Goal: Task Accomplishment & Management: Manage account settings

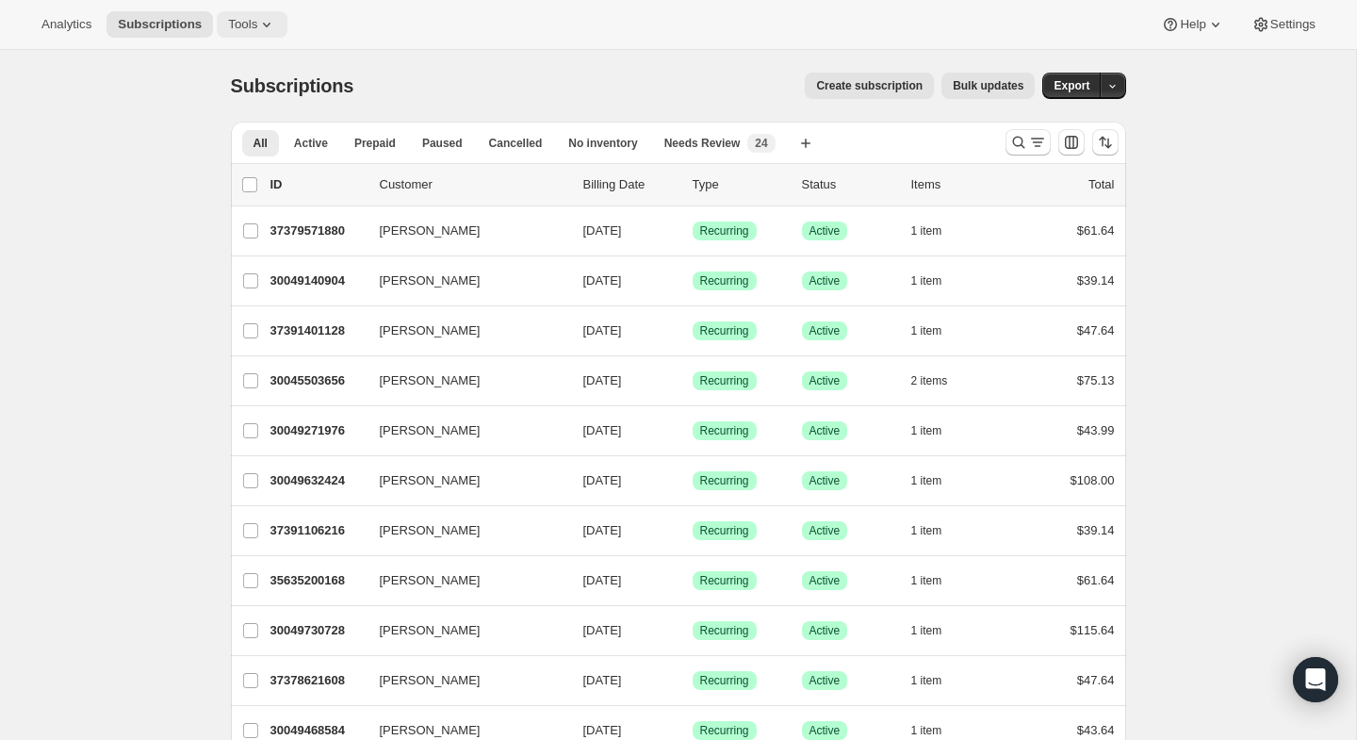
click at [238, 29] on span "Tools" at bounding box center [242, 24] width 29 height 15
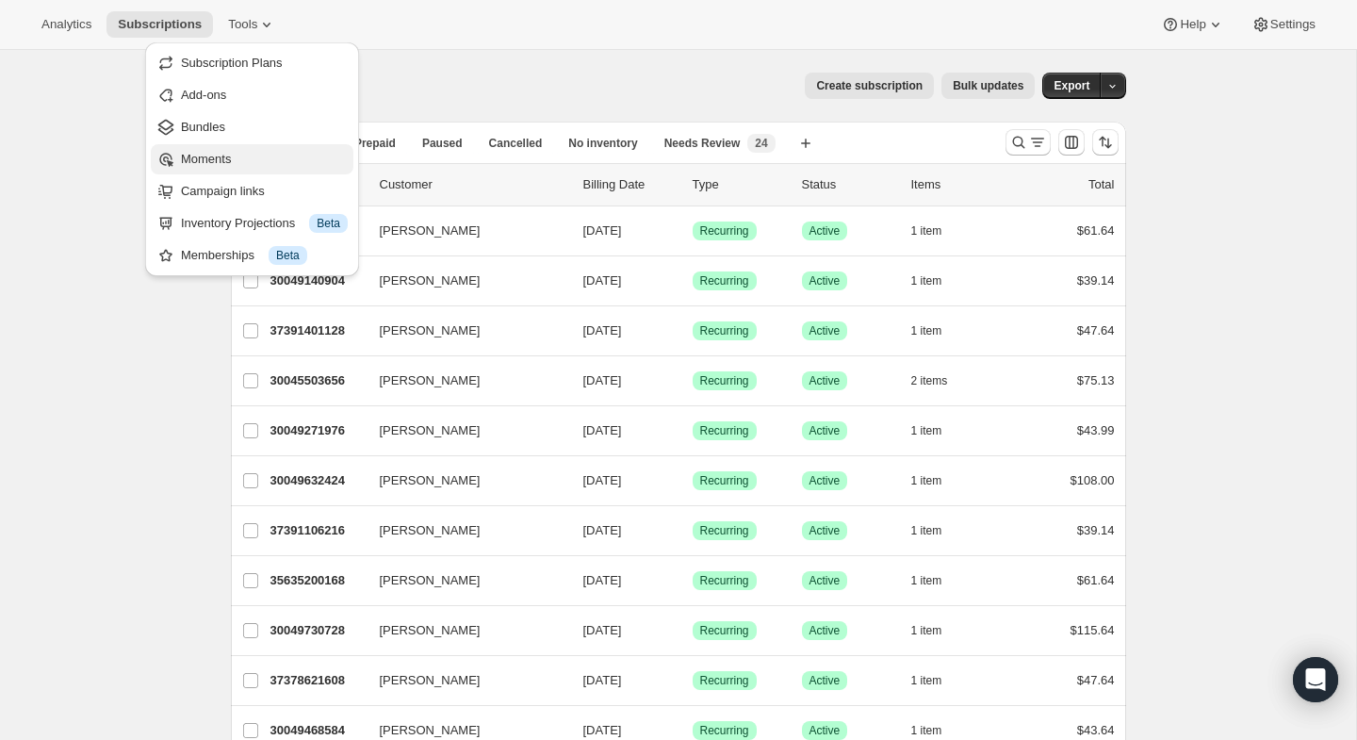
click at [245, 144] on button "Moments" at bounding box center [252, 159] width 203 height 30
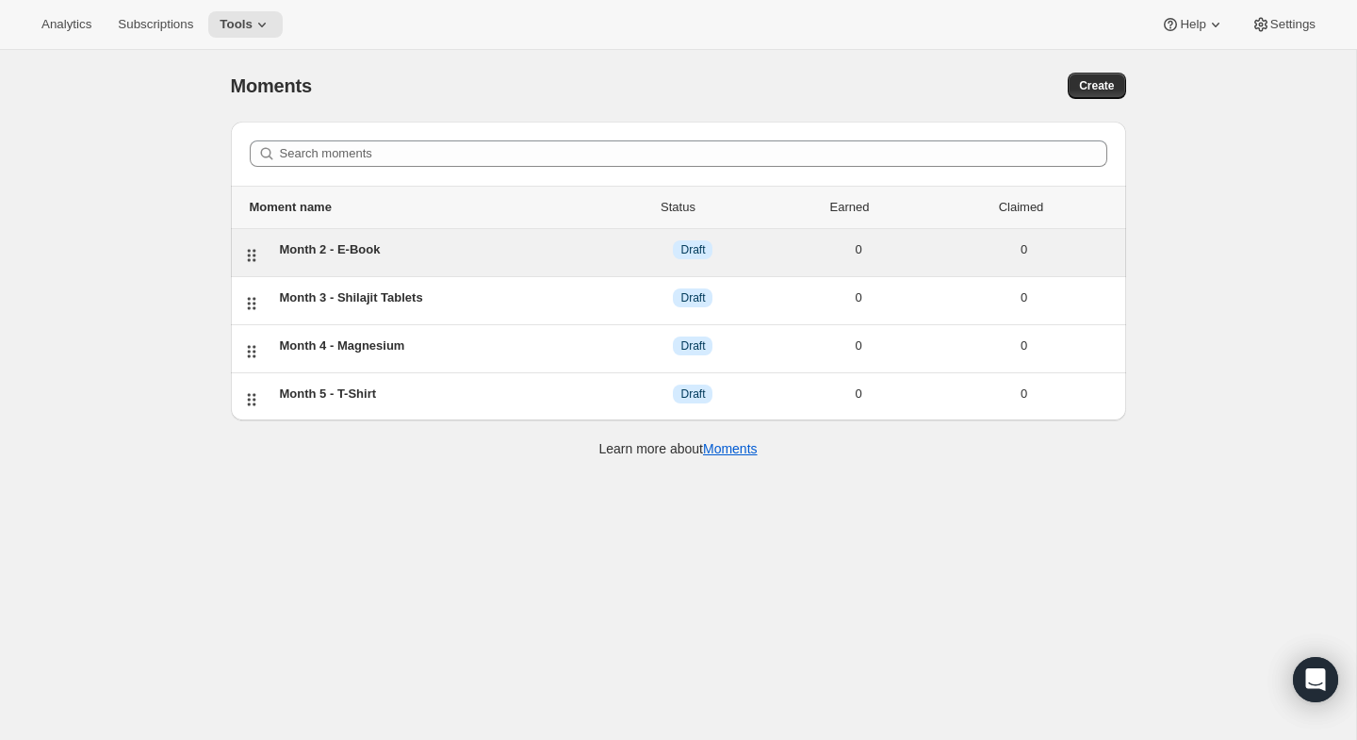
click at [324, 244] on div "Month 2 - E-Book" at bounding box center [445, 249] width 331 height 19
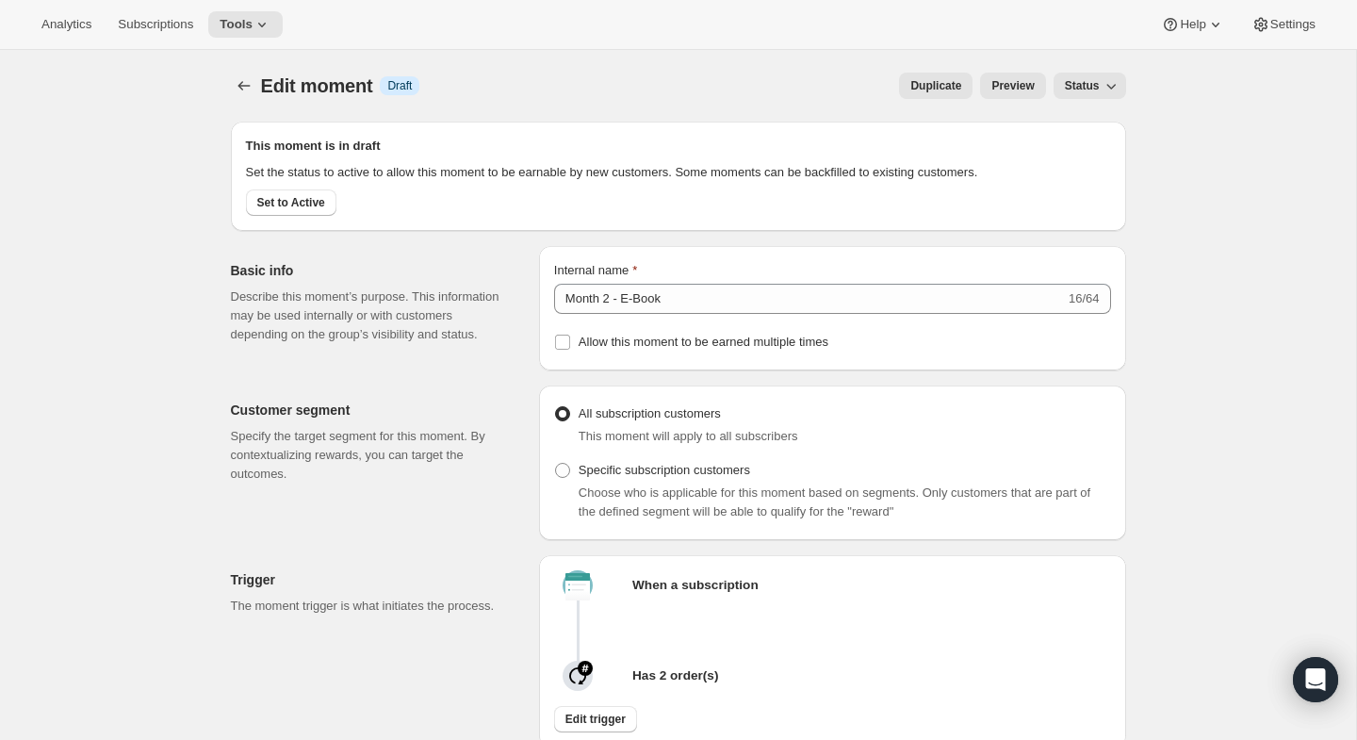
click at [1075, 90] on span "Status" at bounding box center [1082, 85] width 35 height 15
click at [1076, 156] on span "Active" at bounding box center [1080, 156] width 33 height 14
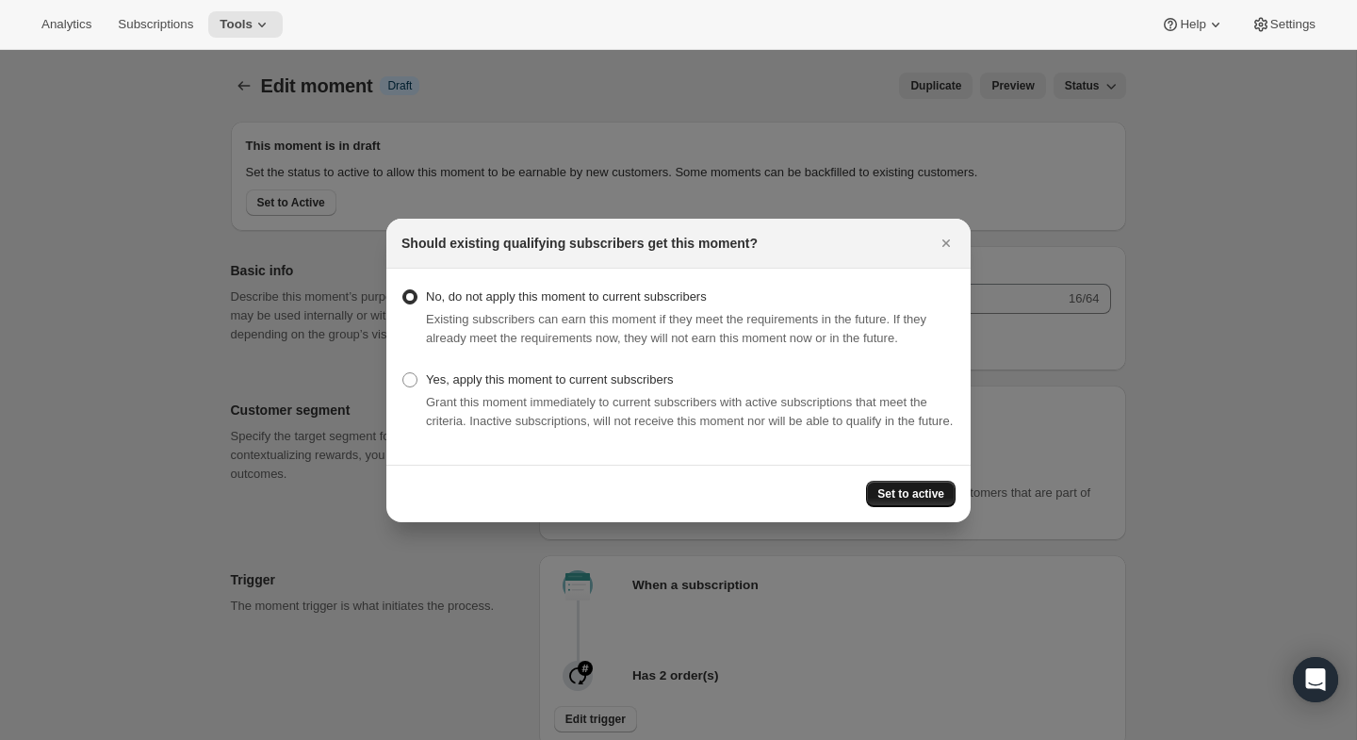
click at [929, 501] on span "Set to active" at bounding box center [910, 493] width 67 height 15
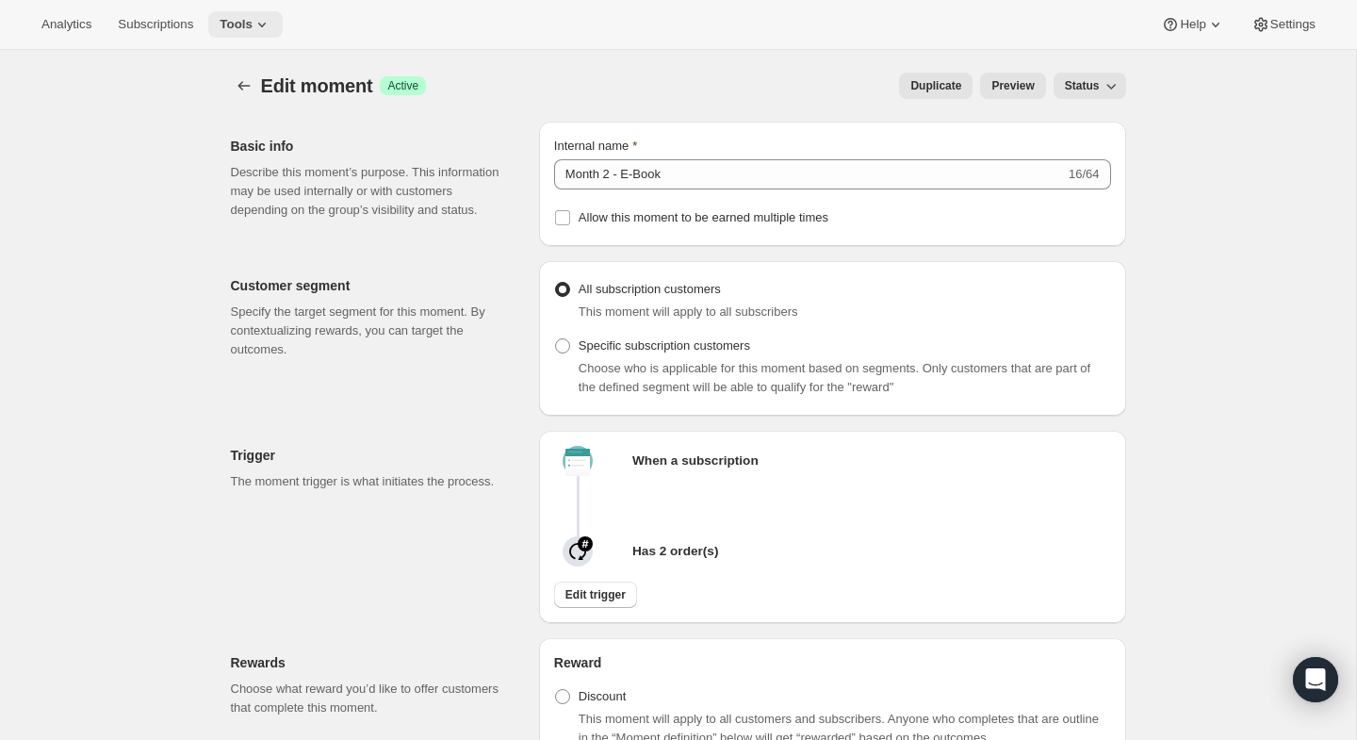
click at [239, 27] on span "Tools" at bounding box center [236, 24] width 33 height 15
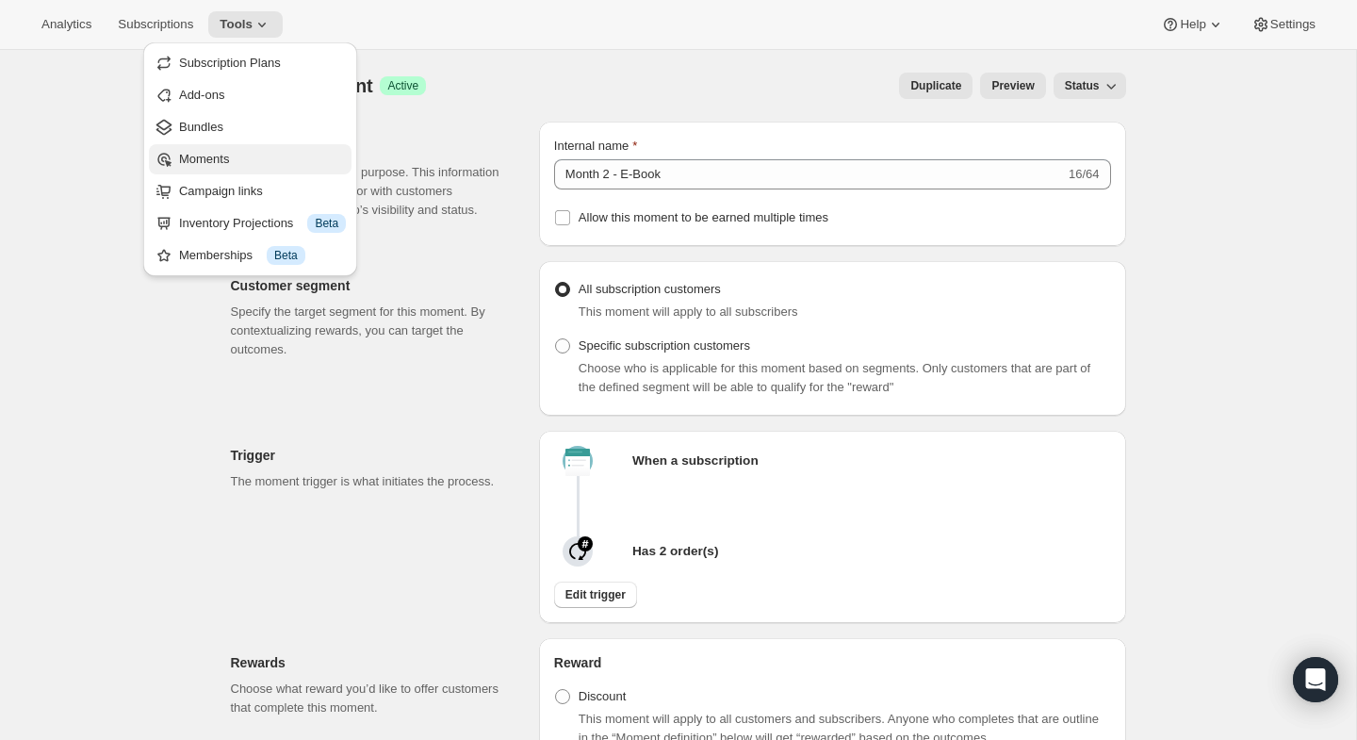
click at [255, 144] on button "Moments" at bounding box center [250, 159] width 203 height 30
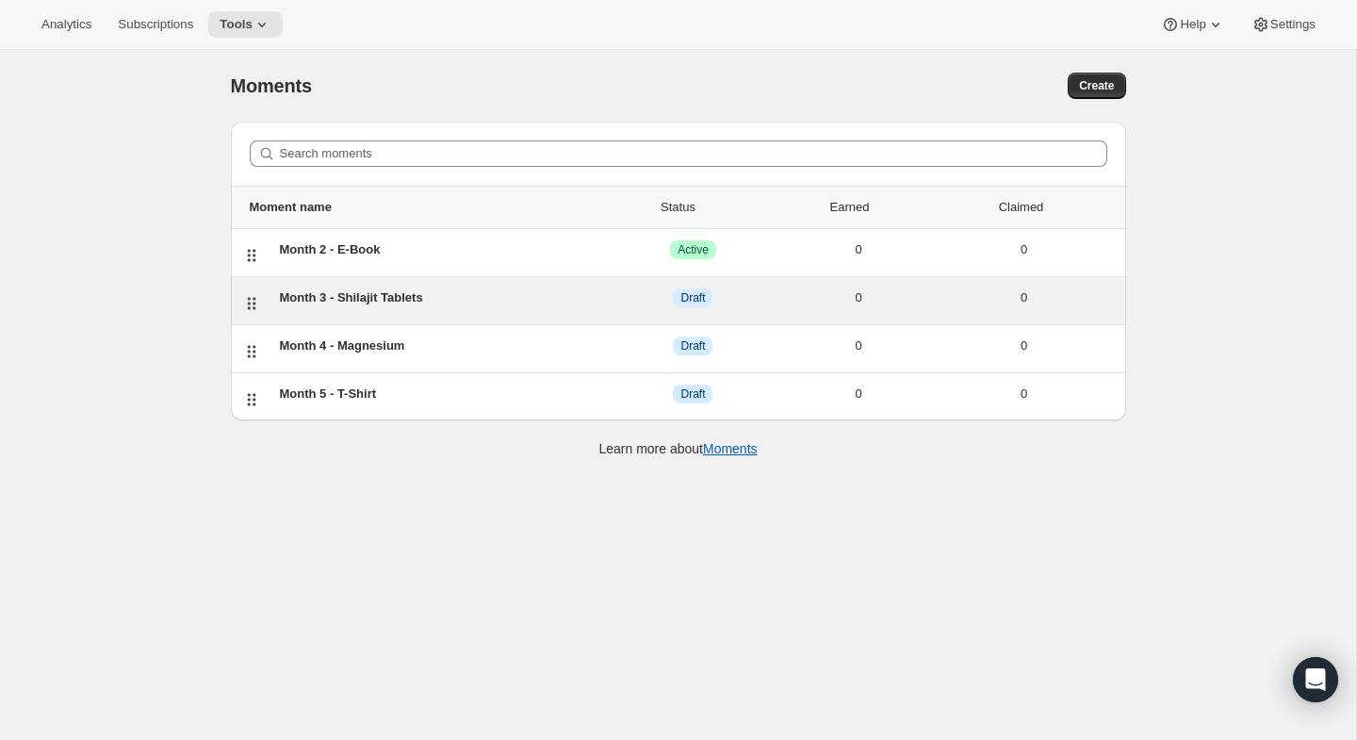
click at [473, 294] on div "Month 3 - Shilajit Tablets" at bounding box center [445, 297] width 331 height 19
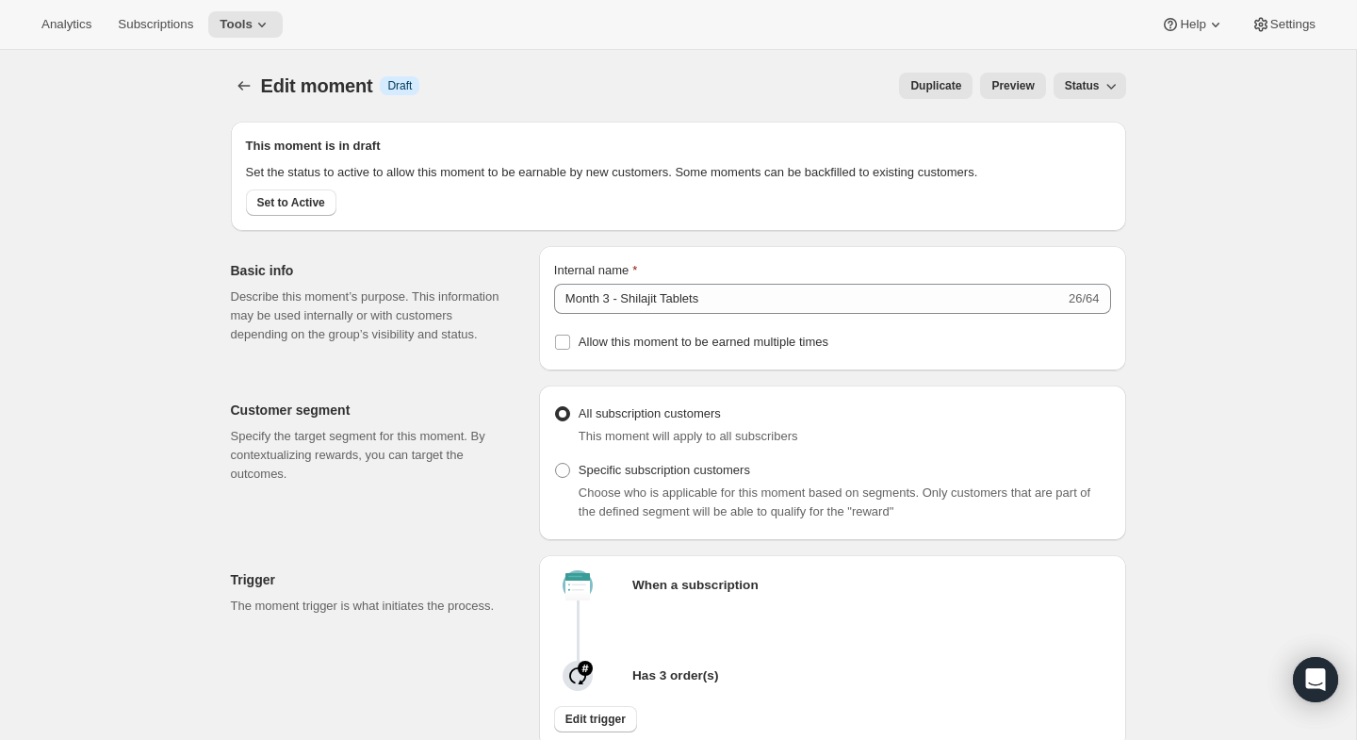
click at [1104, 73] on button "Status" at bounding box center [1089, 86] width 73 height 26
click at [1088, 154] on span "Active" at bounding box center [1080, 156] width 33 height 14
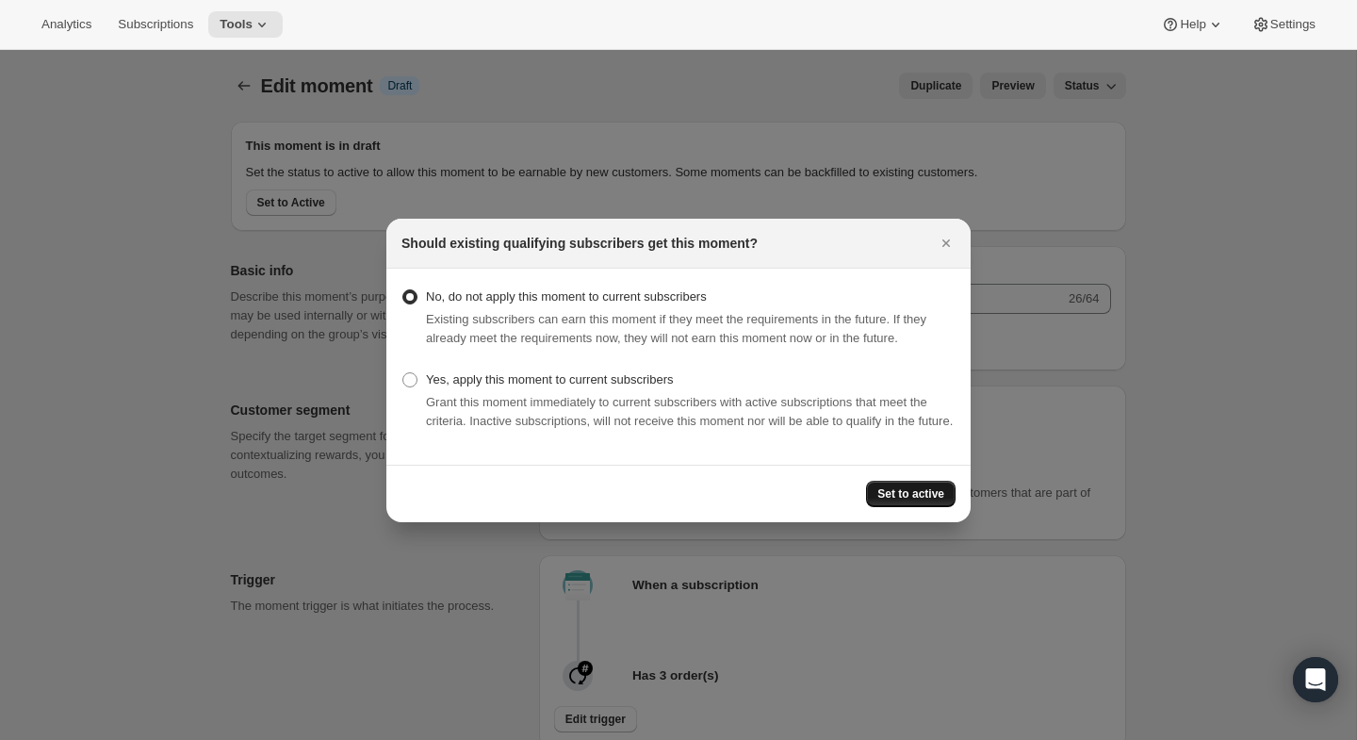
click at [891, 501] on span "Set to active" at bounding box center [910, 493] width 67 height 15
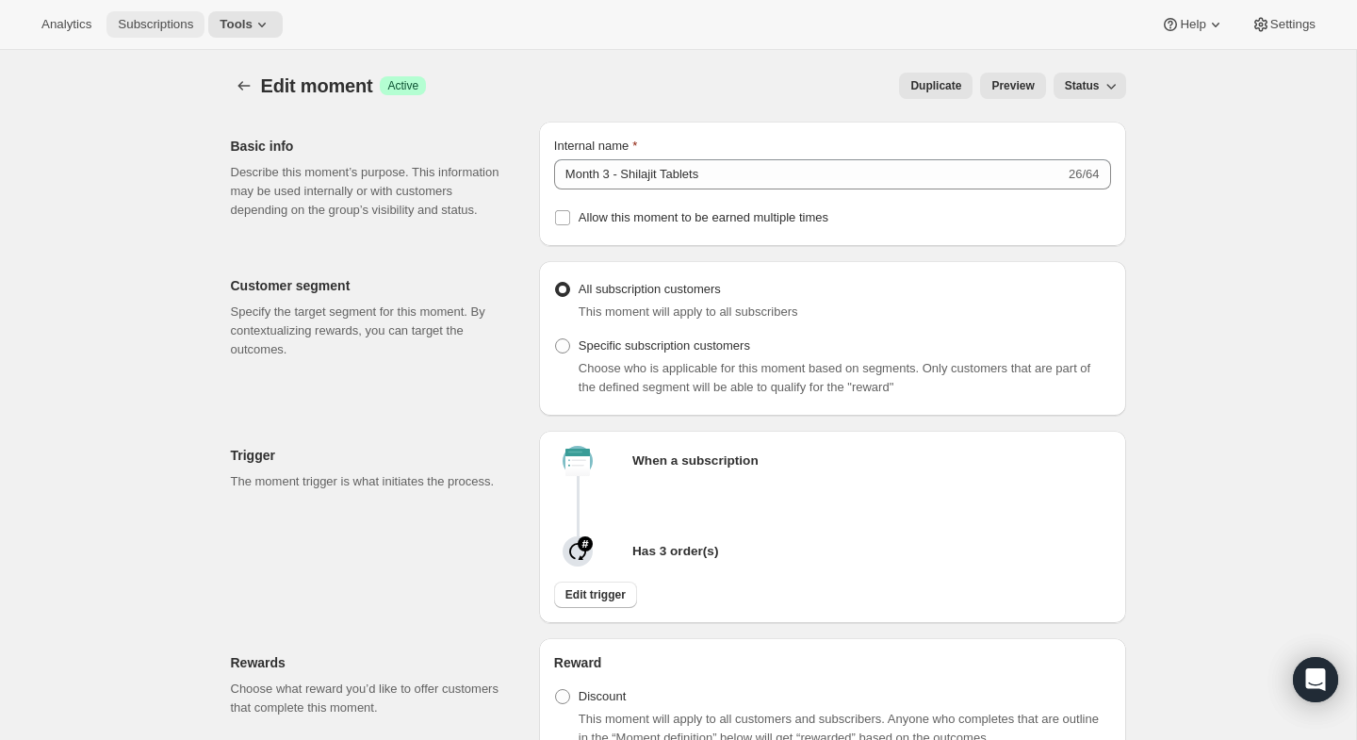
click at [171, 22] on span "Subscriptions" at bounding box center [155, 24] width 75 height 15
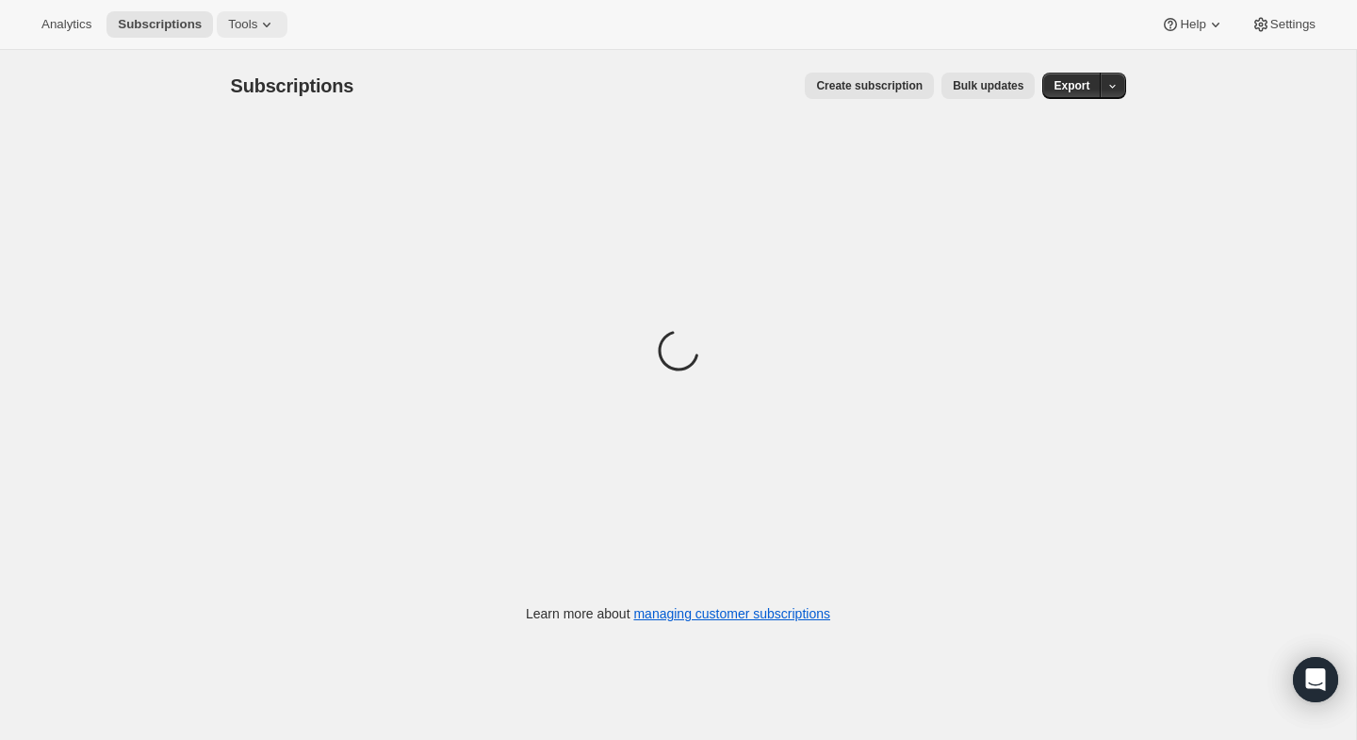
click at [231, 19] on span "Tools" at bounding box center [242, 24] width 29 height 15
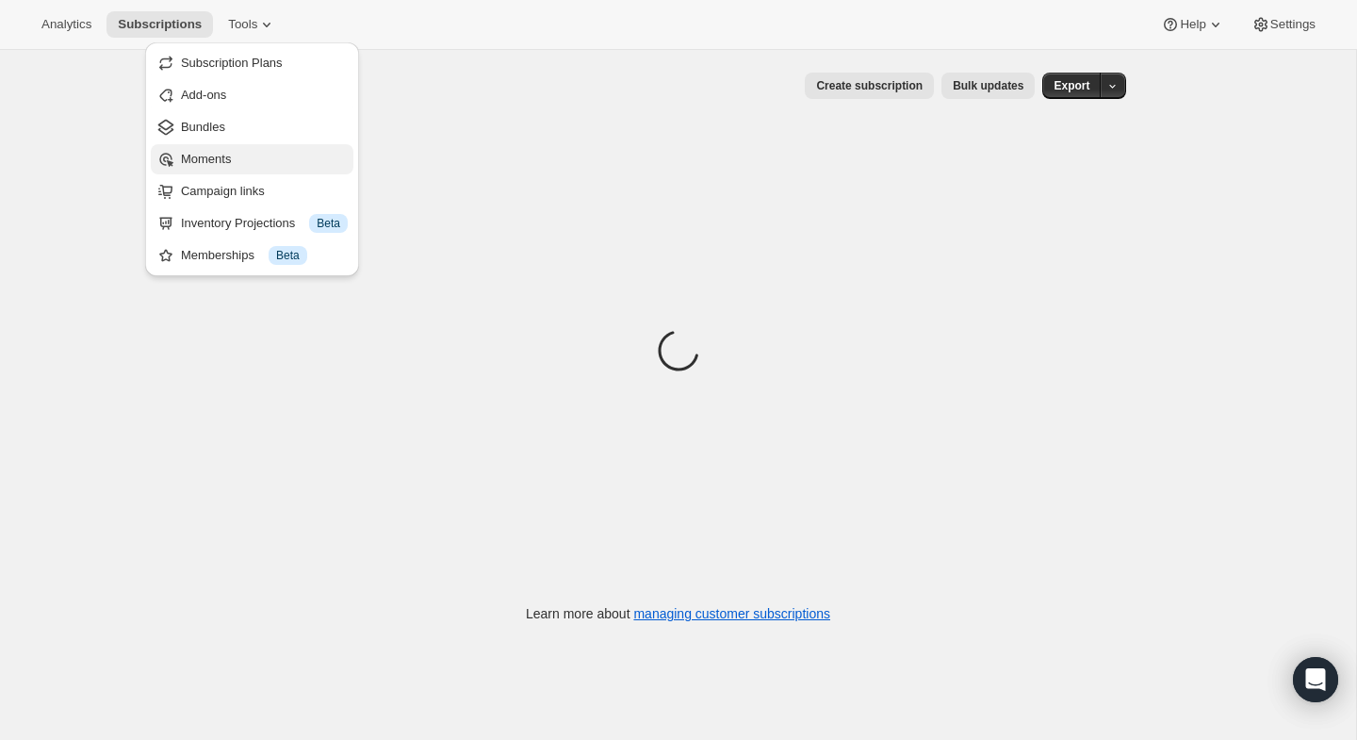
click at [211, 146] on button "Moments" at bounding box center [252, 159] width 203 height 30
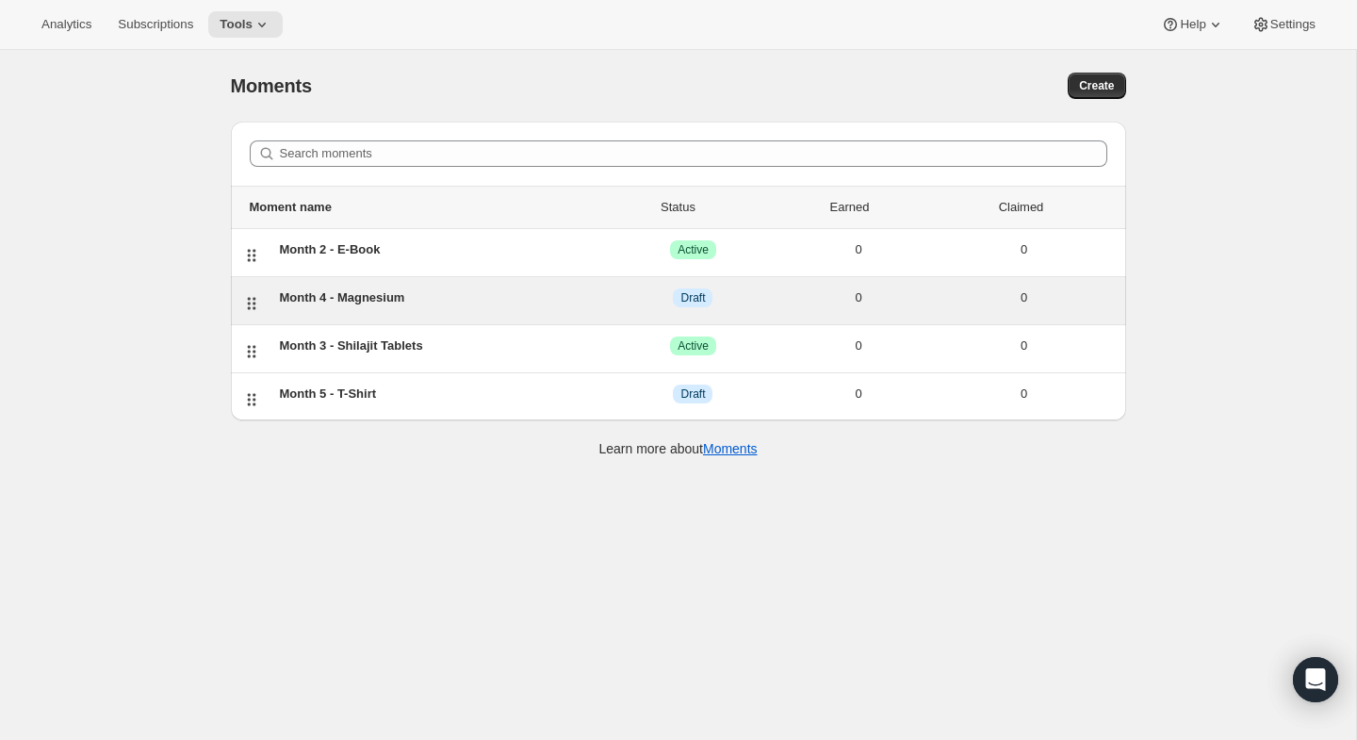
click at [401, 295] on div "Month 4 - Magnesium" at bounding box center [445, 297] width 331 height 19
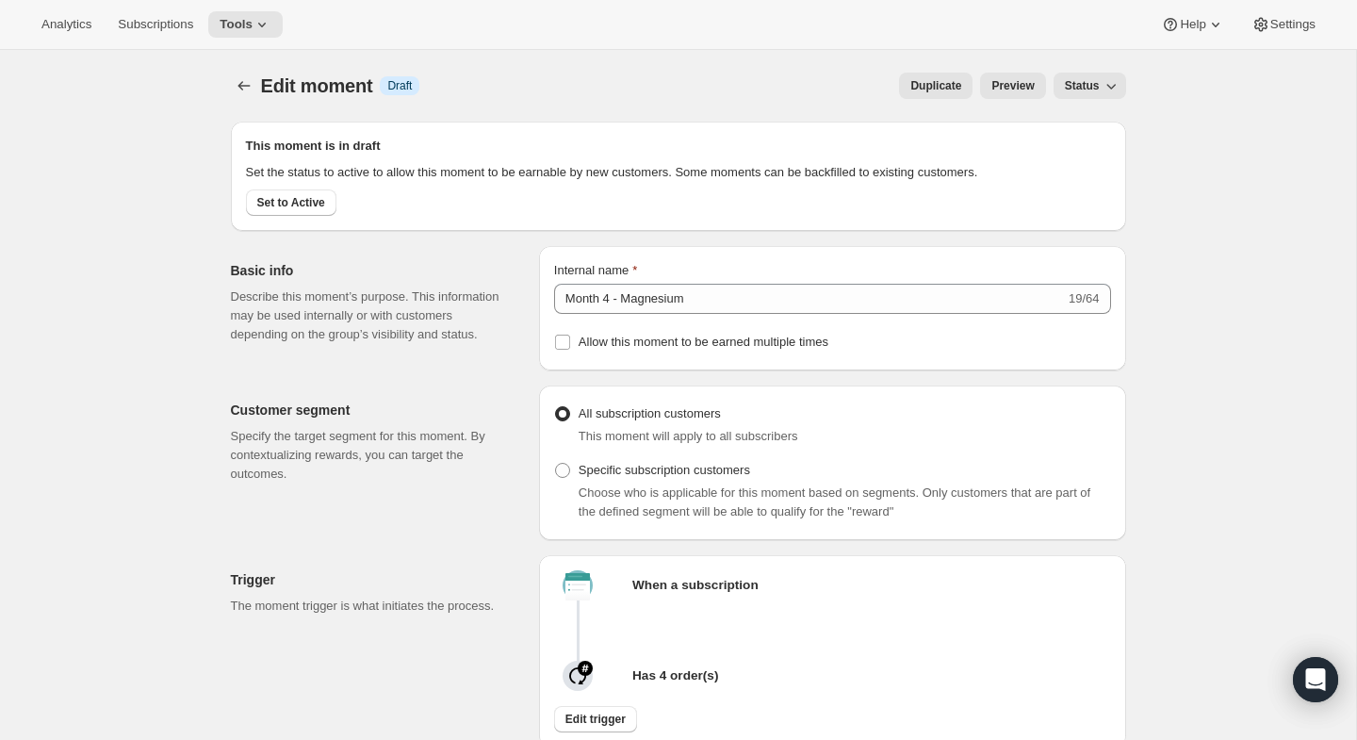
click at [1111, 97] on button "Status" at bounding box center [1089, 86] width 73 height 26
click at [1097, 160] on span "Active" at bounding box center [1080, 156] width 33 height 14
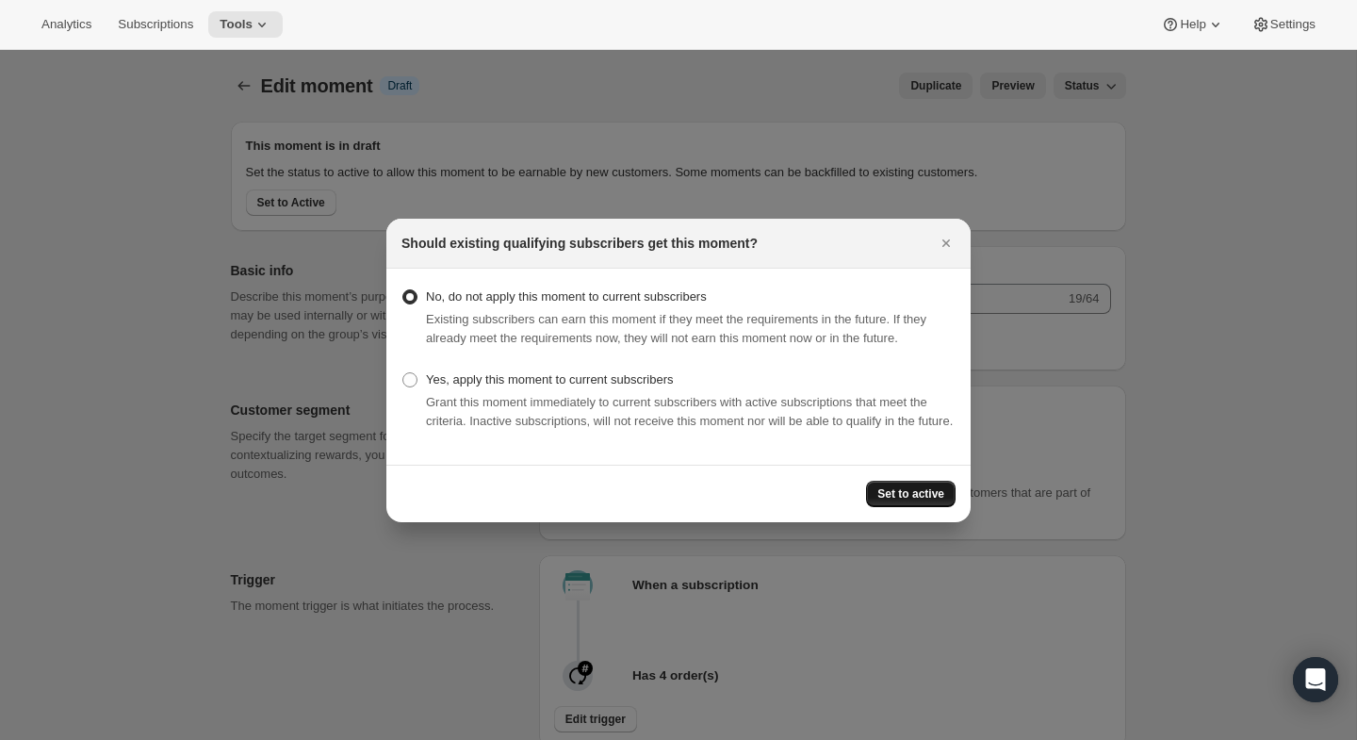
click at [877, 501] on span "Set to active" at bounding box center [910, 493] width 67 height 15
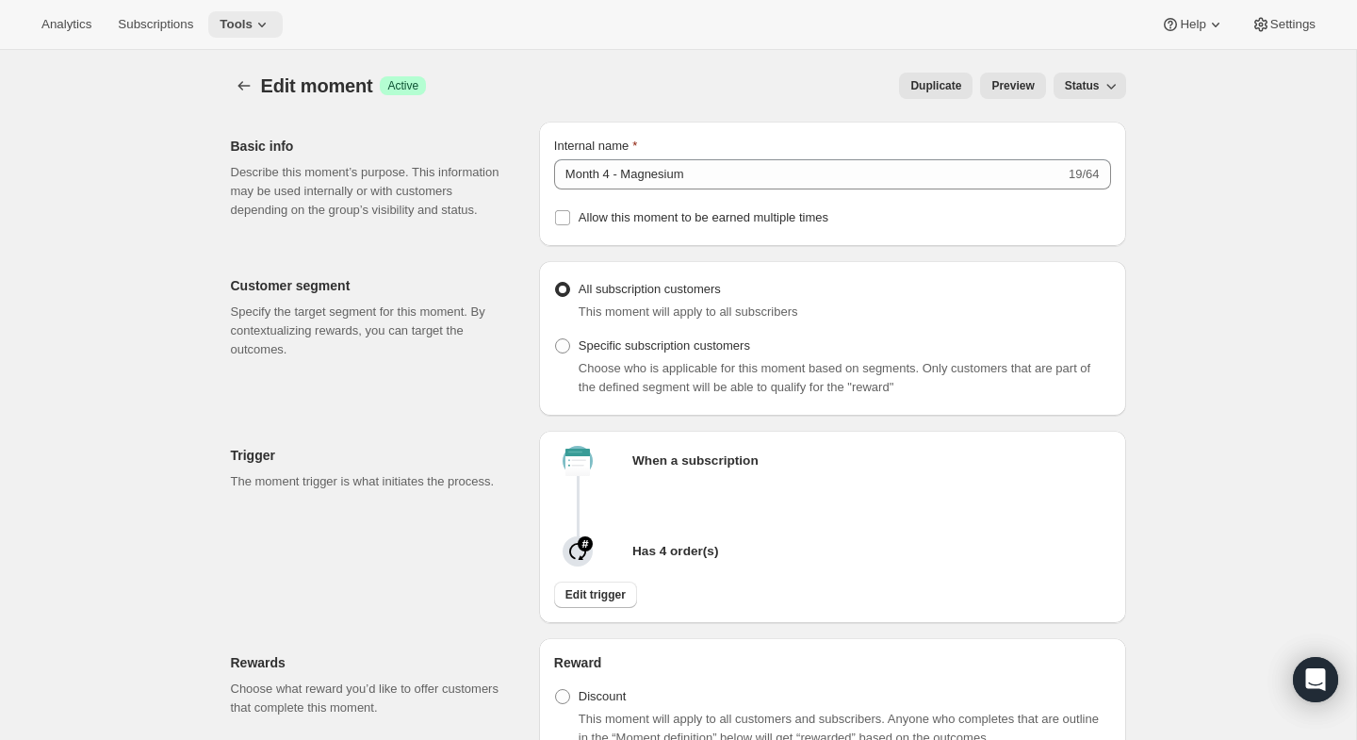
click at [240, 31] on span "Tools" at bounding box center [236, 24] width 33 height 15
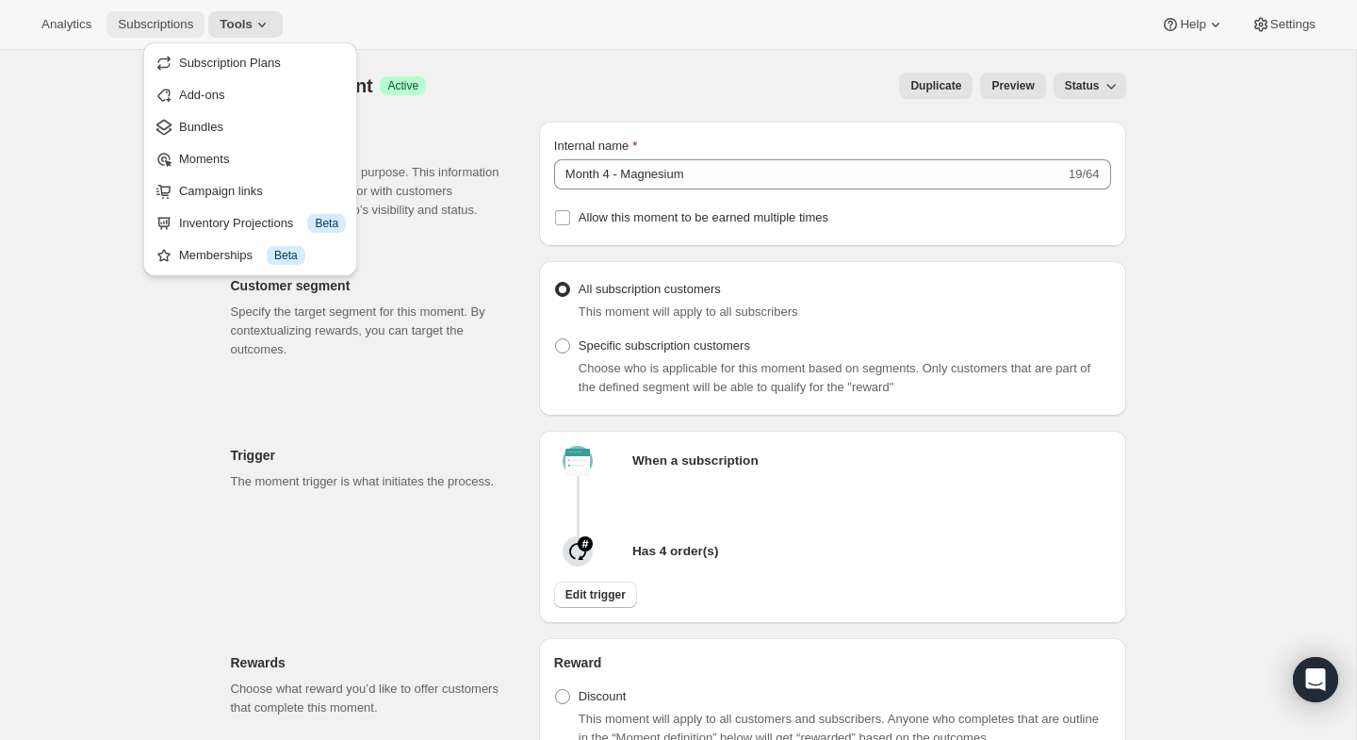
click at [189, 33] on button "Subscriptions" at bounding box center [155, 24] width 98 height 26
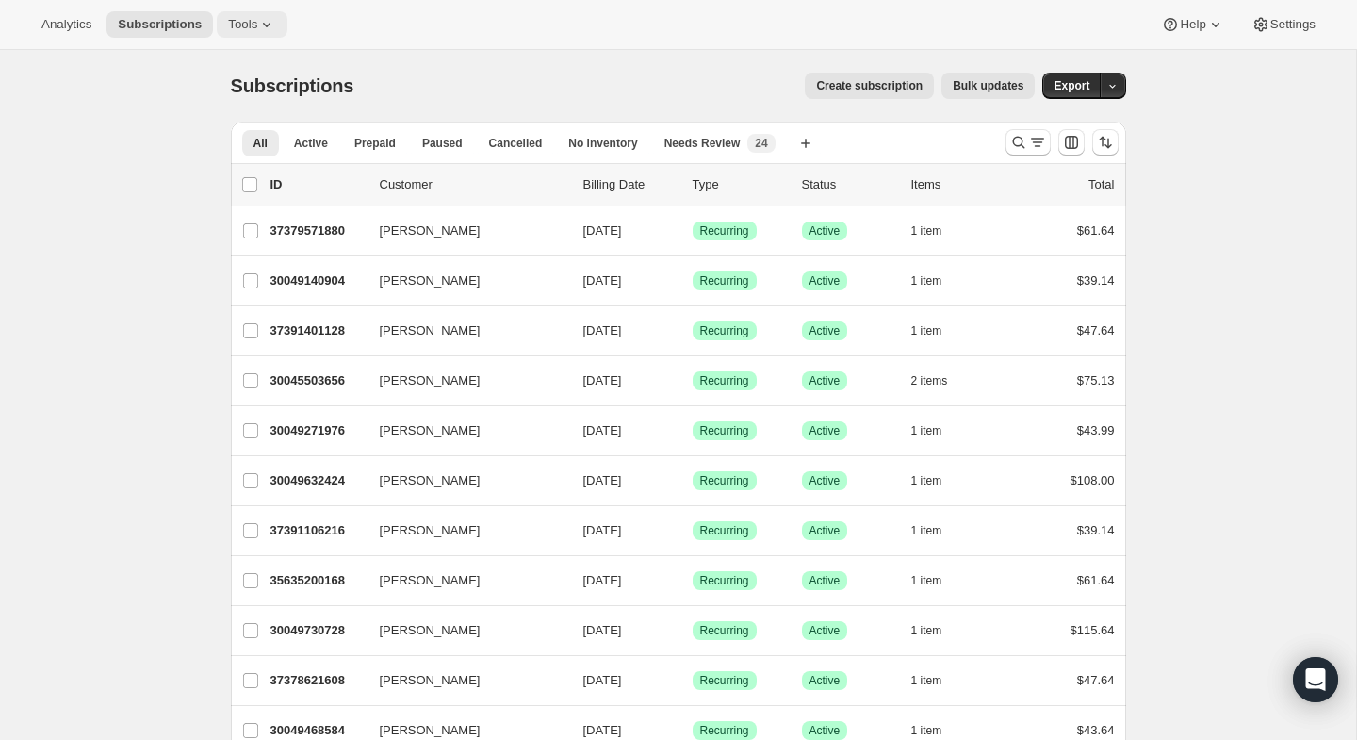
click at [257, 21] on span "Tools" at bounding box center [242, 24] width 29 height 15
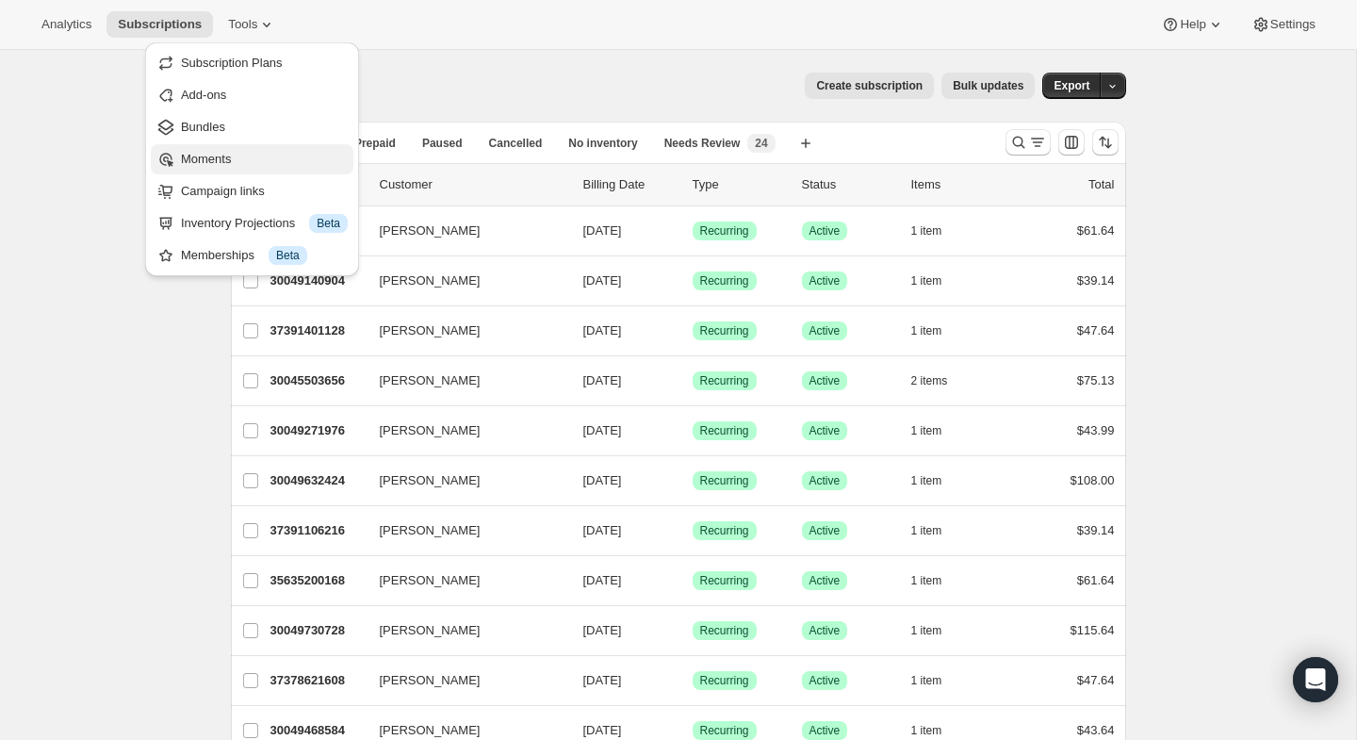
click at [246, 160] on span "Moments" at bounding box center [264, 159] width 167 height 19
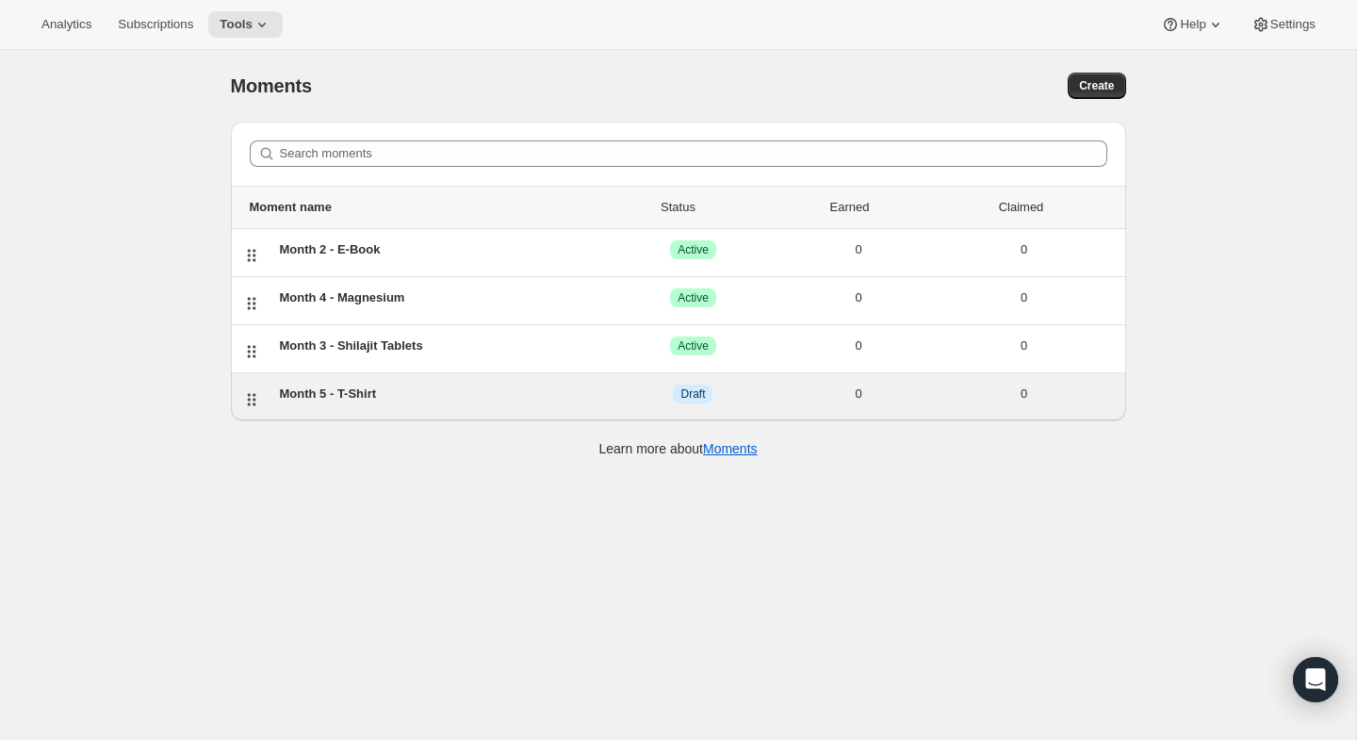
click at [360, 387] on div "Month 5 - T-Shirt" at bounding box center [445, 393] width 331 height 19
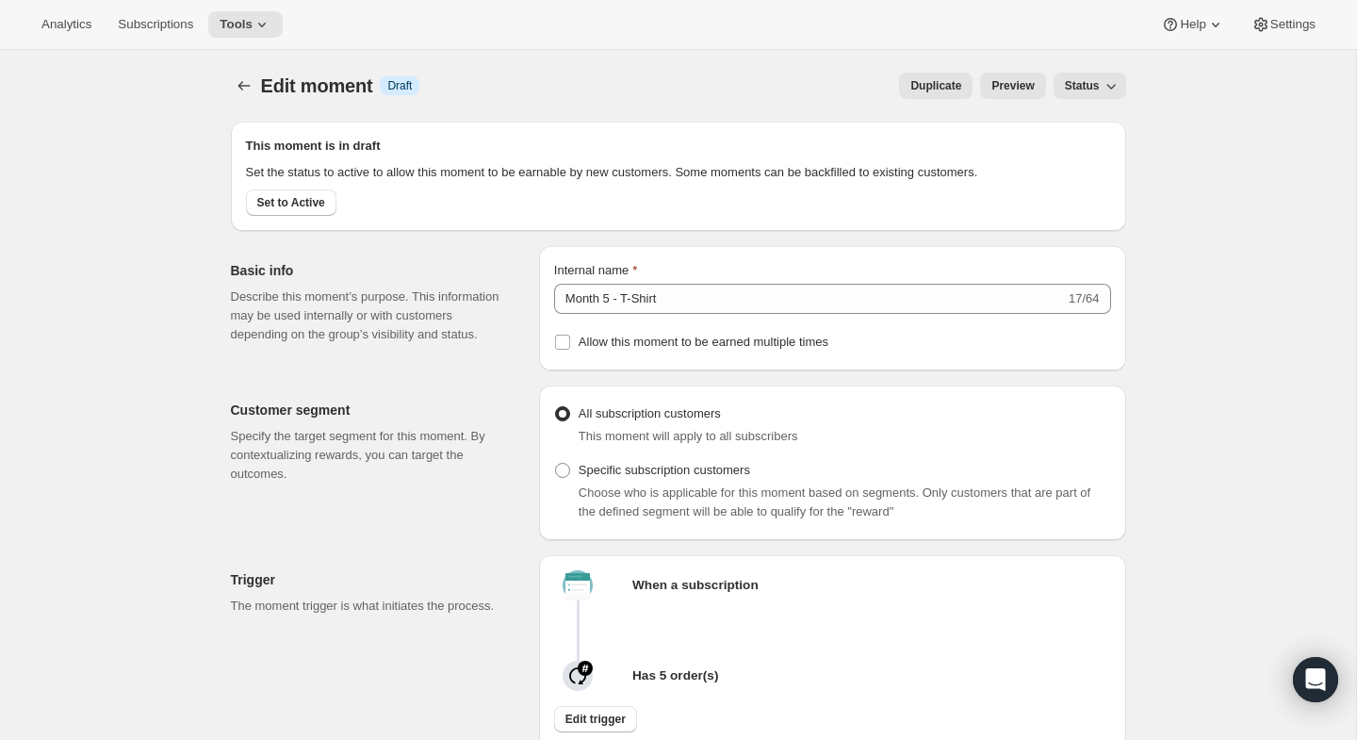
click at [1078, 78] on span "Status" at bounding box center [1082, 85] width 35 height 15
click at [1096, 163] on span "Active" at bounding box center [1080, 156] width 33 height 14
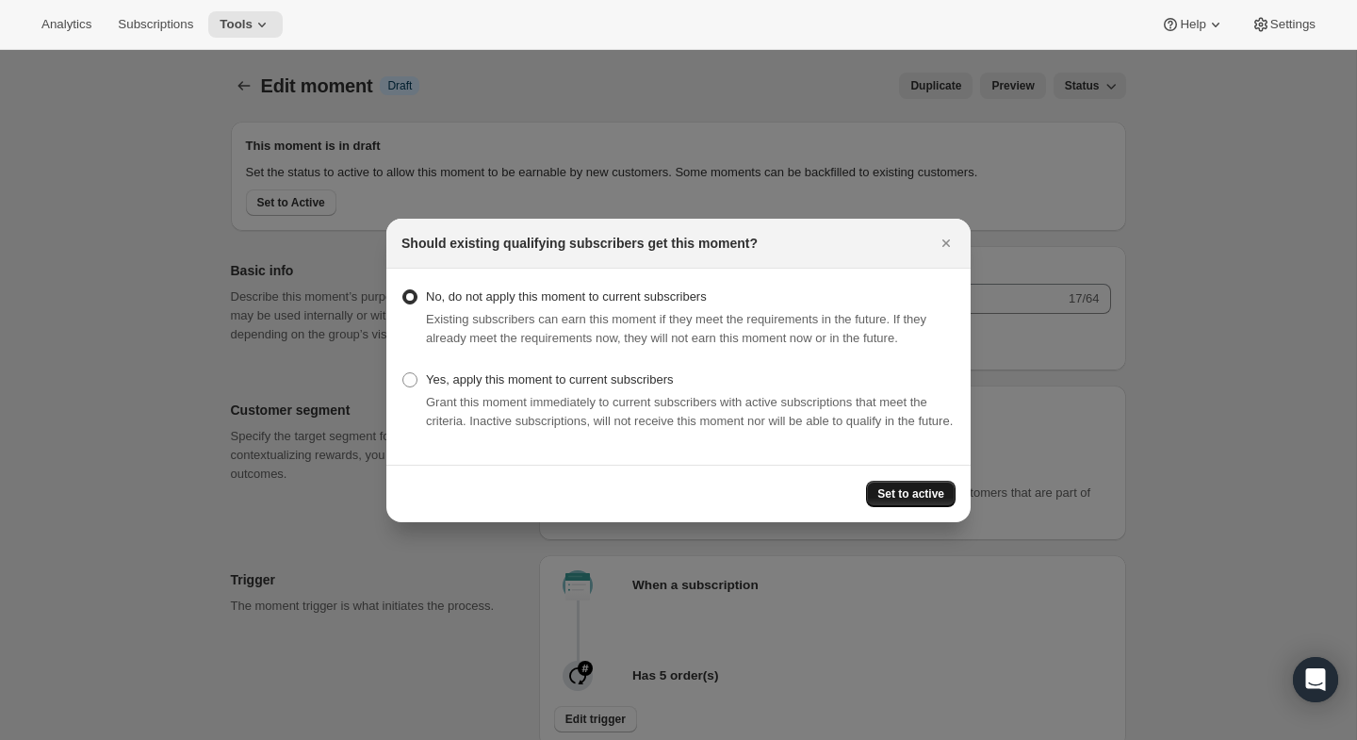
click at [929, 501] on span "Set to active" at bounding box center [910, 493] width 67 height 15
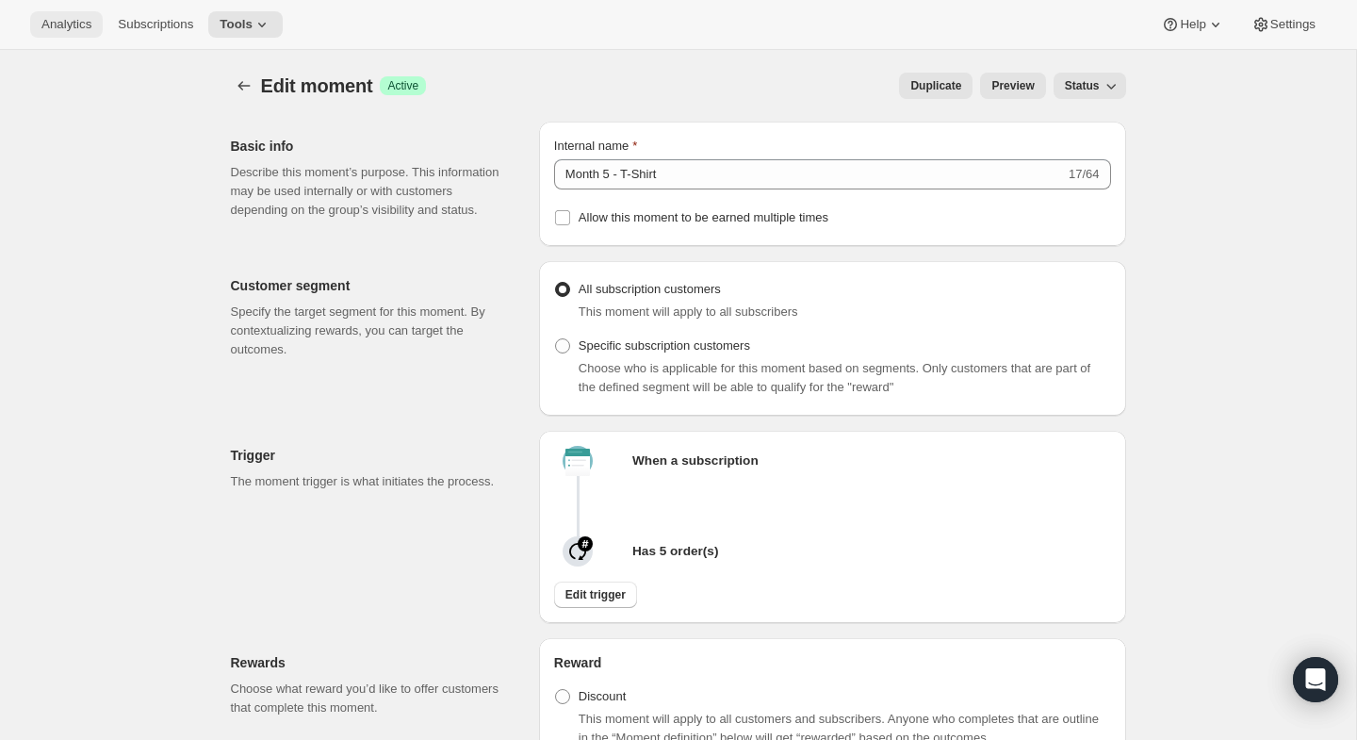
click at [52, 24] on span "Analytics" at bounding box center [66, 24] width 50 height 15
